Goal: Information Seeking & Learning: Check status

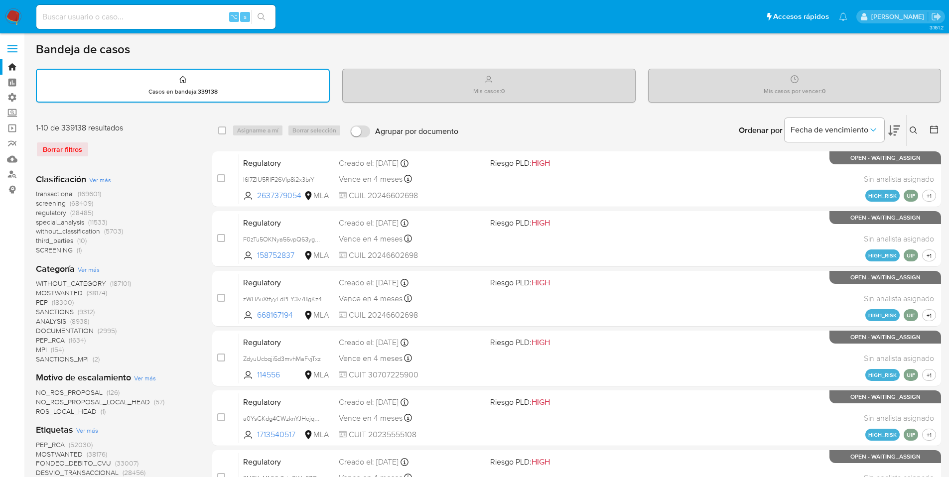
click at [68, 149] on div "Borrar filtros" at bounding box center [115, 149] width 159 height 16
click at [73, 151] on div "Borrar filtros" at bounding box center [115, 149] width 159 height 16
click at [77, 149] on div "Borrar filtros" at bounding box center [115, 149] width 159 height 16
click at [931, 130] on icon at bounding box center [934, 130] width 10 height 10
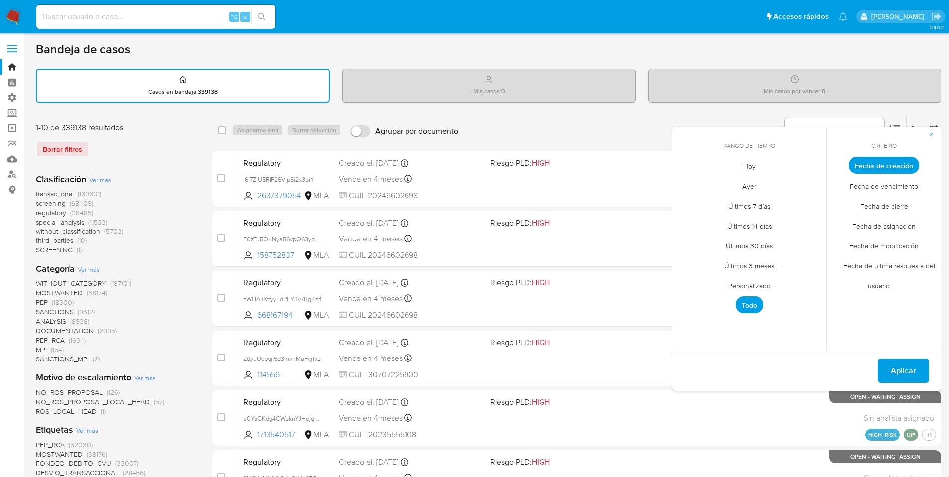
click at [902, 186] on span "Fecha de vencimiento" at bounding box center [883, 186] width 89 height 20
click at [900, 377] on span "Aplicar" at bounding box center [903, 371] width 25 height 22
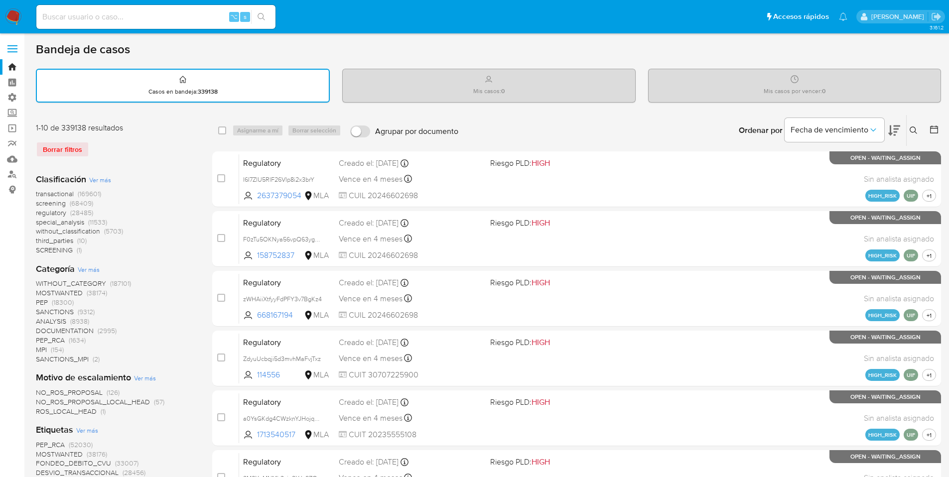
click at [69, 156] on div "Borrar filtros" at bounding box center [115, 149] width 159 height 16
click at [67, 149] on div "Borrar filtros" at bounding box center [115, 149] width 159 height 16
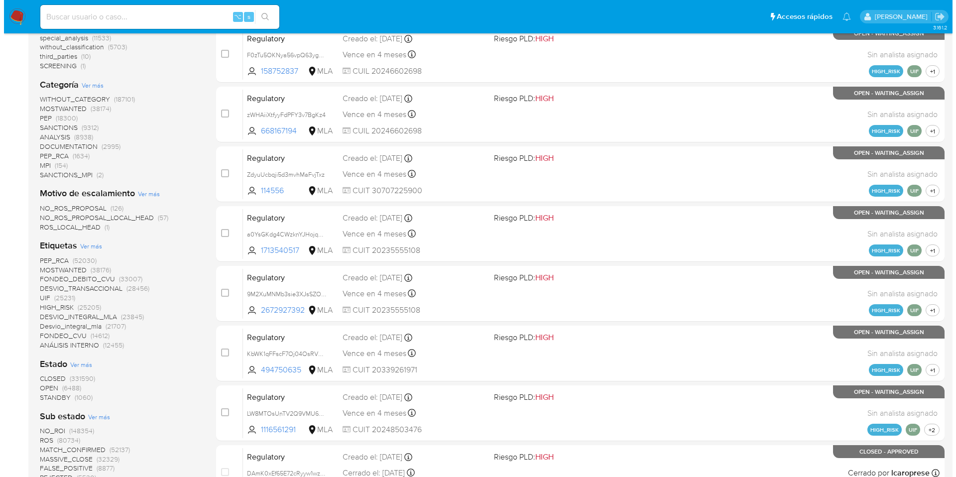
scroll to position [193, 0]
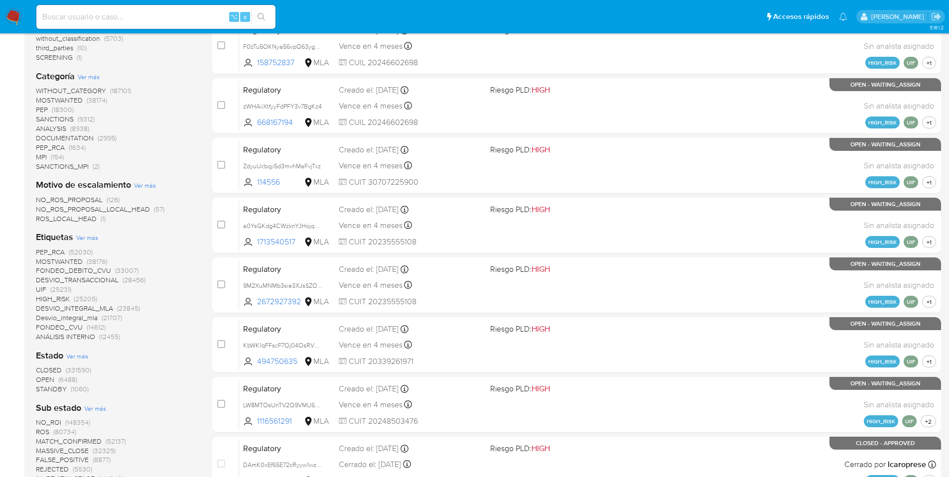
click at [77, 355] on span "Ver más" at bounding box center [77, 356] width 22 height 9
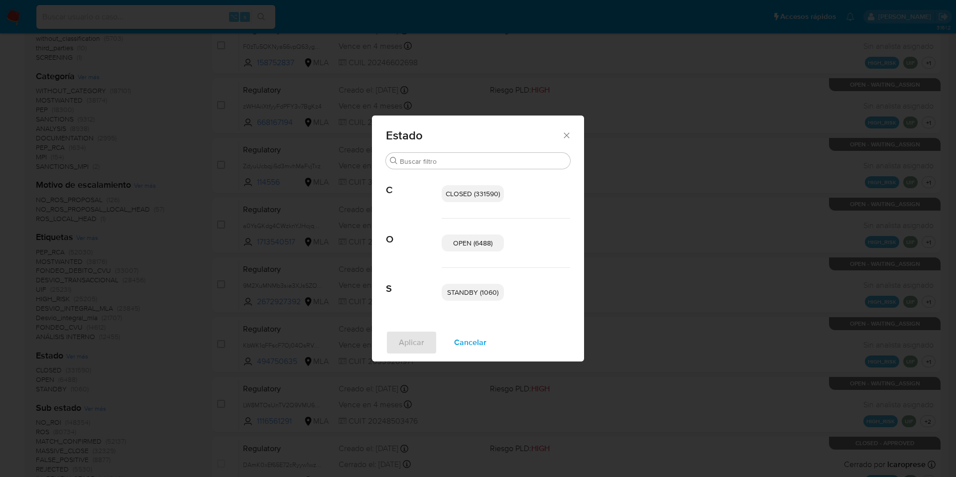
click at [482, 241] on span "OPEN (6488)" at bounding box center [472, 243] width 39 height 10
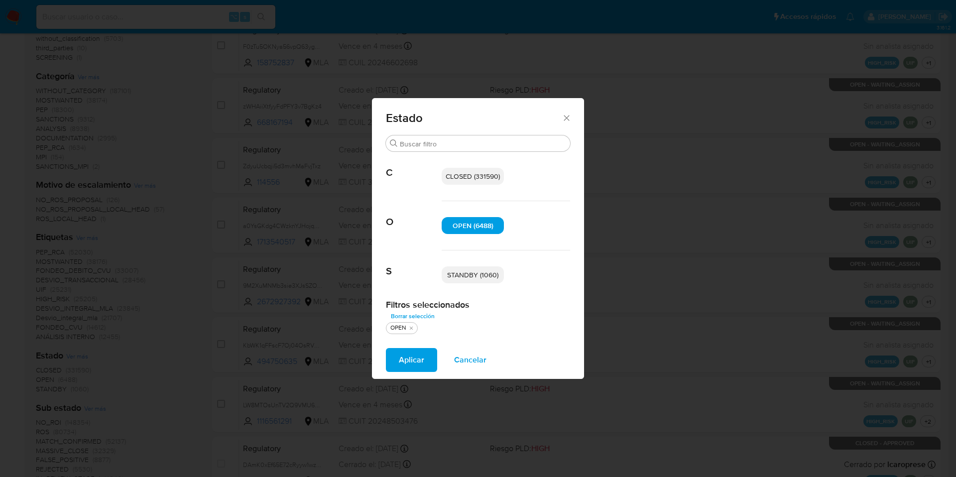
click at [475, 270] on span "STANDBY (1060)" at bounding box center [472, 275] width 51 height 10
click at [418, 364] on span "Aplicar" at bounding box center [411, 360] width 25 height 22
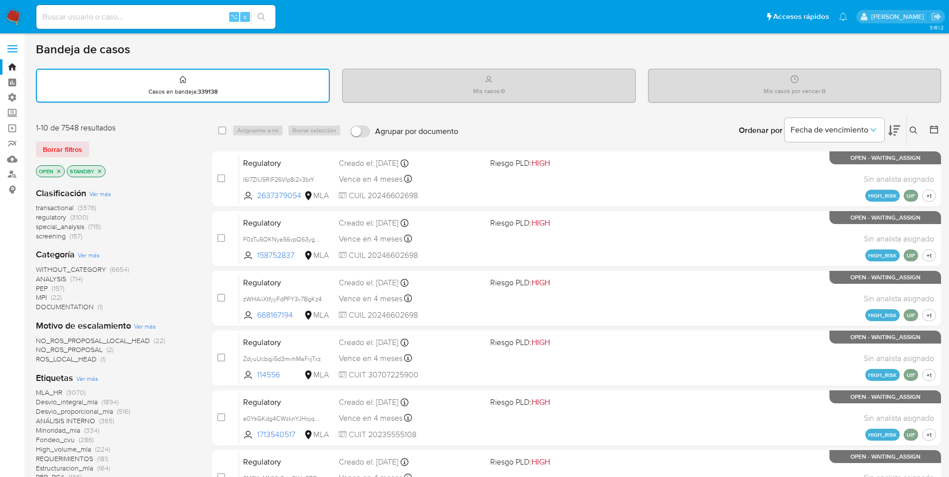
click at [932, 133] on icon at bounding box center [934, 130] width 8 height 8
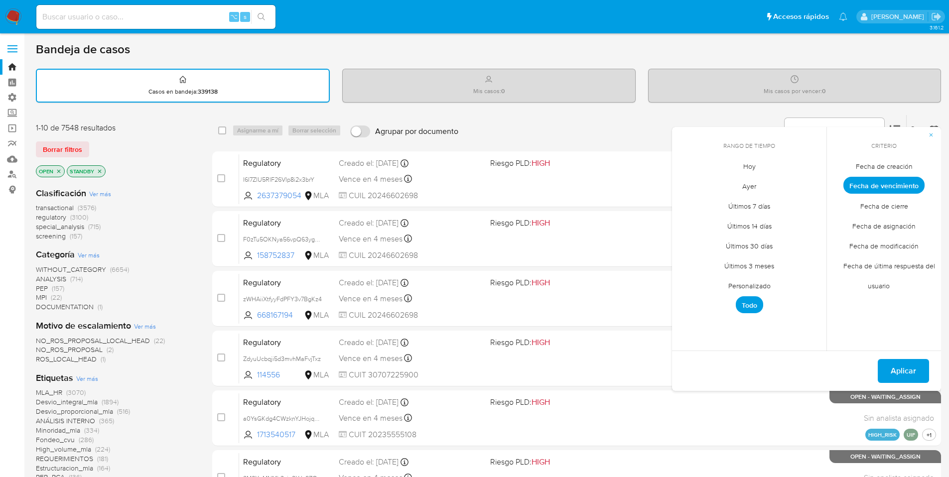
click at [887, 204] on span "Fecha de cierre" at bounding box center [884, 206] width 69 height 20
click at [931, 136] on icon "button" at bounding box center [931, 135] width 6 height 6
